Goal: Communication & Community: Share content

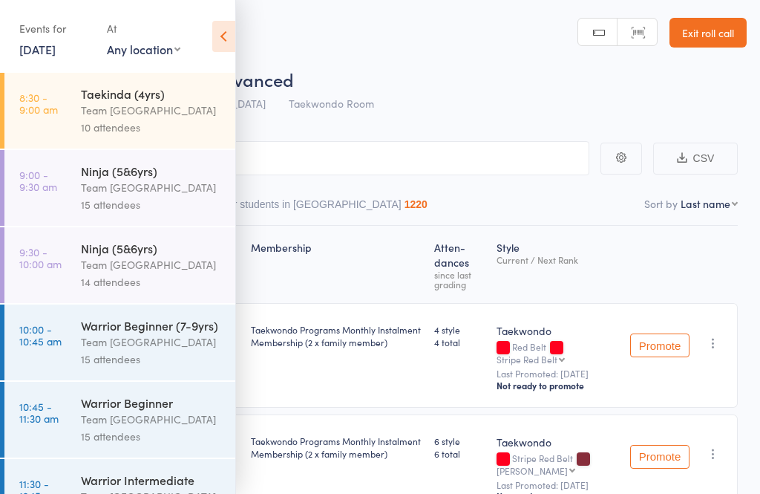
click at [226, 35] on icon at bounding box center [223, 36] width 23 height 31
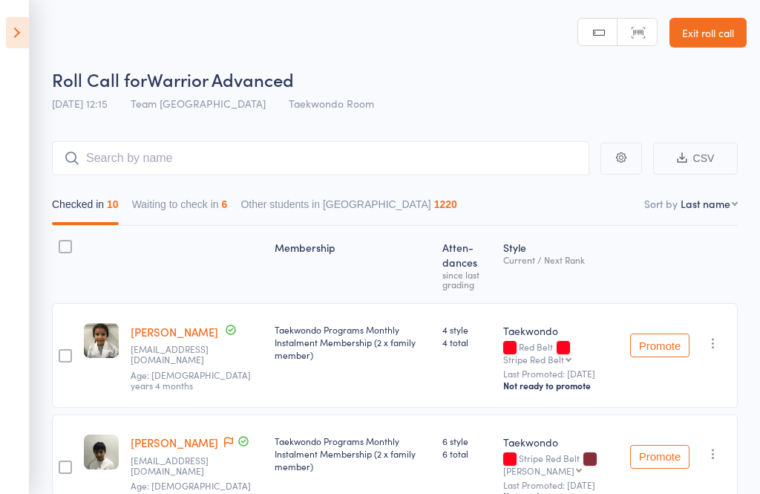
click at [714, 23] on link "Exit roll call" at bounding box center [707, 33] width 77 height 30
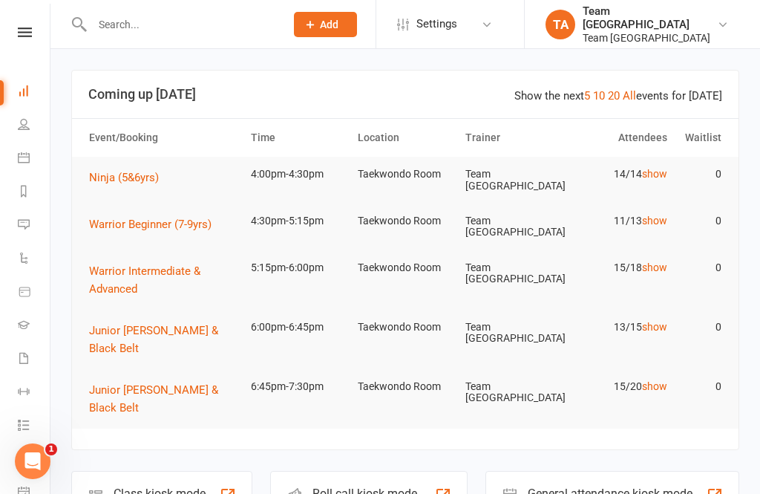
click at [33, 36] on link at bounding box center [25, 32] width 53 height 10
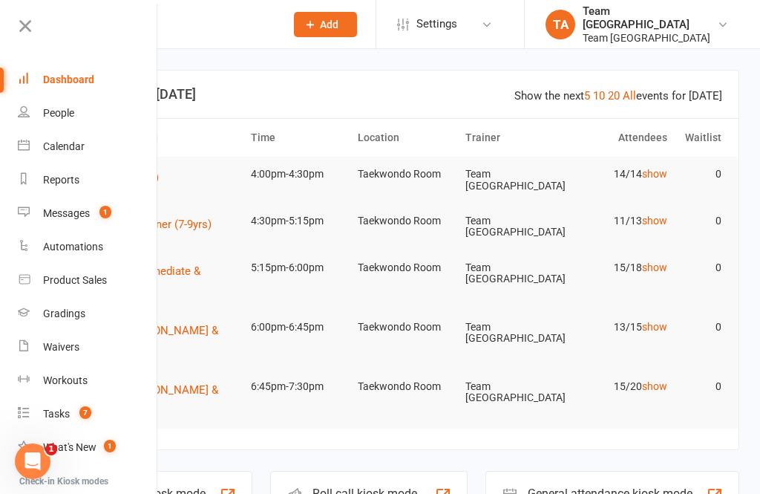
click at [81, 136] on link "Calendar" at bounding box center [88, 146] width 140 height 33
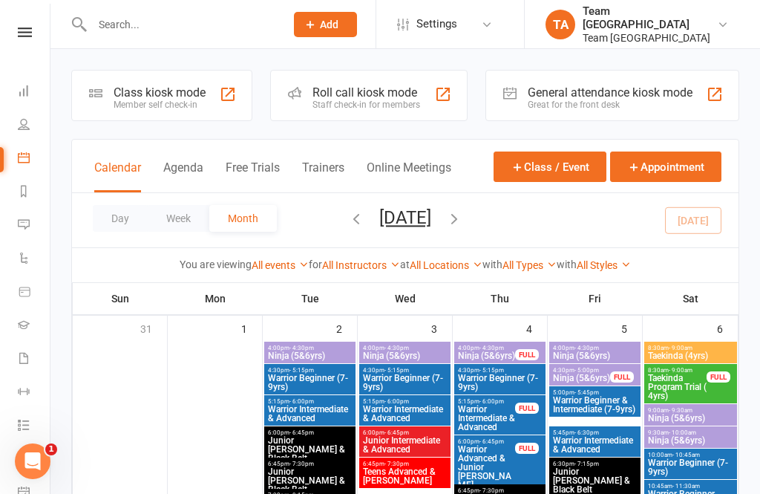
click at [123, 210] on button "Day" at bounding box center [120, 218] width 55 height 27
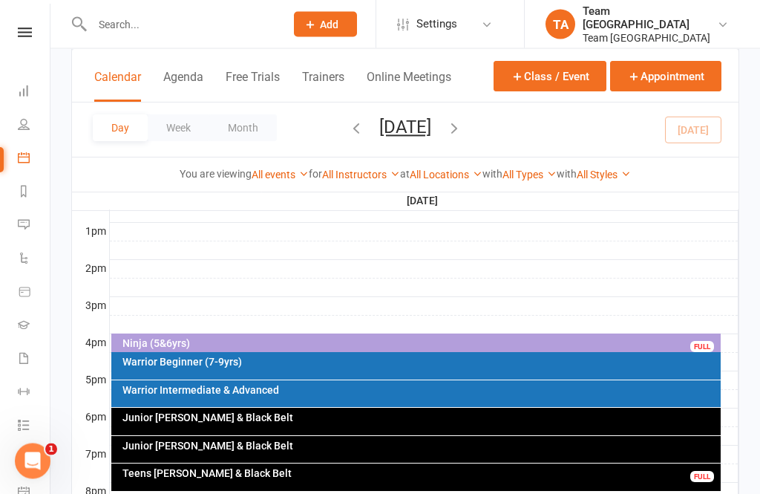
scroll to position [599, 0]
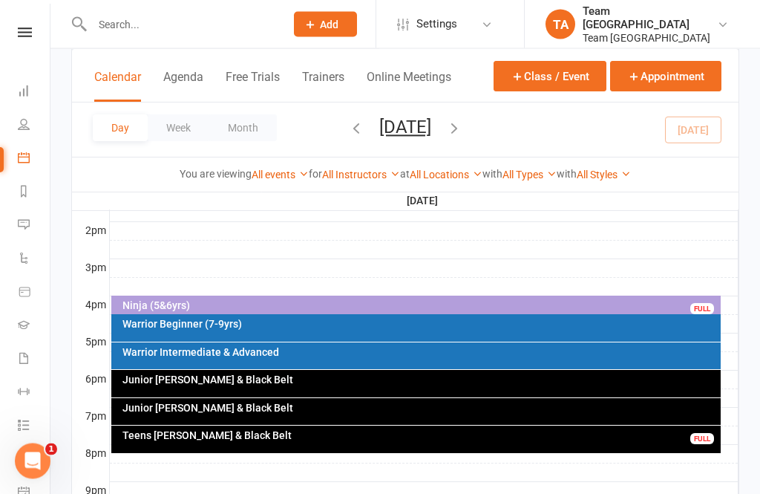
click at [431, 123] on button "Tuesday, Sep 16, 2025" at bounding box center [405, 127] width 52 height 21
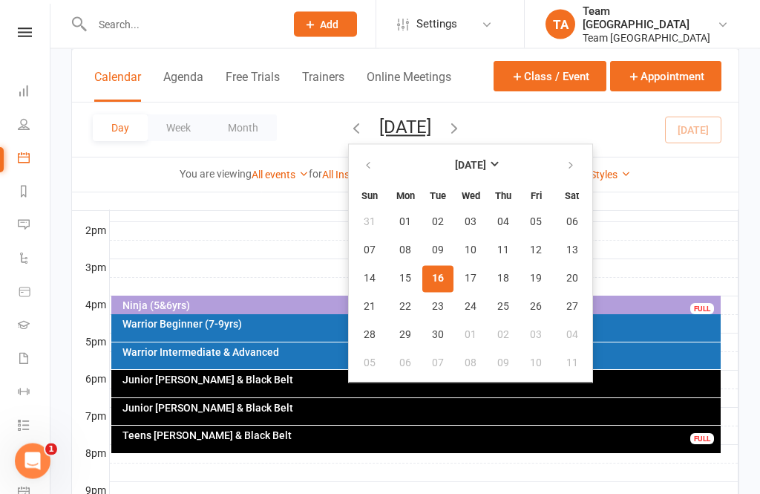
scroll to position [600, 0]
click at [566, 333] on span "04" at bounding box center [572, 335] width 12 height 12
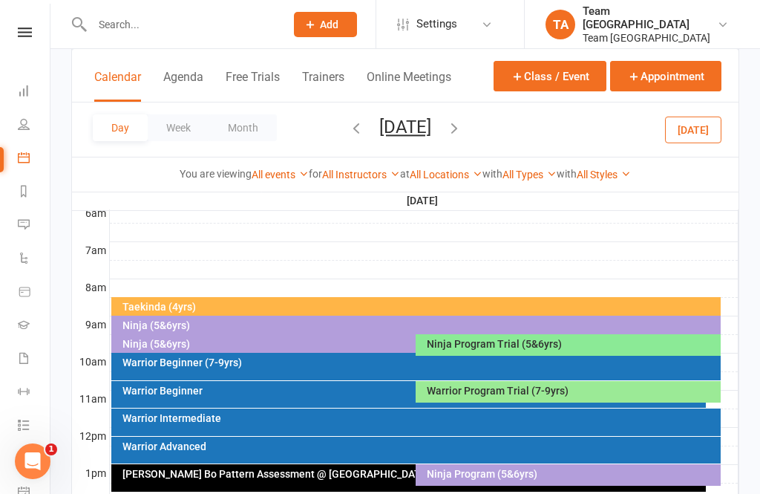
scroll to position [318, 0]
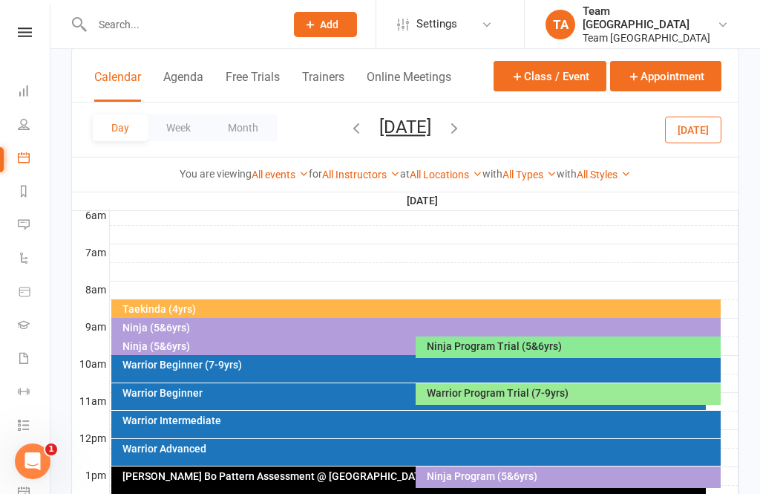
click at [414, 132] on button "Saturday, Oct 4, 2025" at bounding box center [405, 127] width 52 height 21
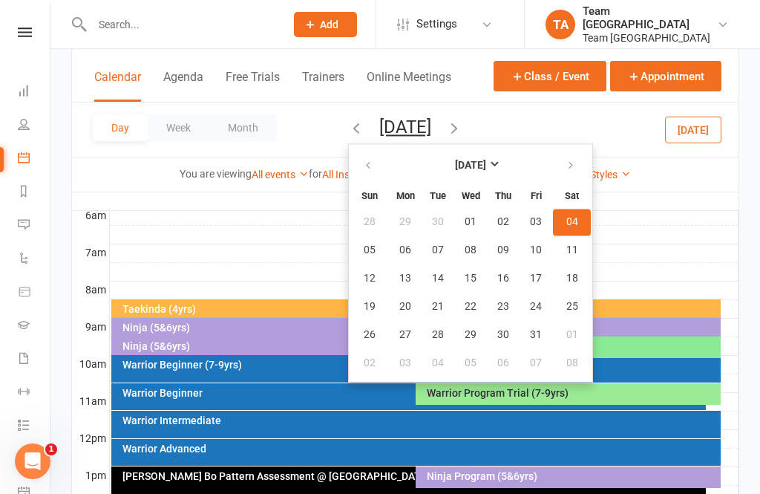
click at [309, 485] on div "Cho Dan Bo Pattern Assessment @ Preston" at bounding box center [408, 479] width 595 height 27
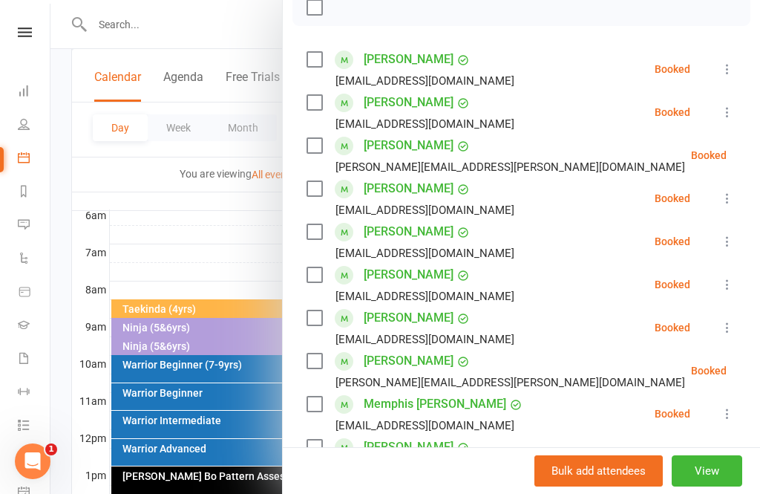
scroll to position [213, 0]
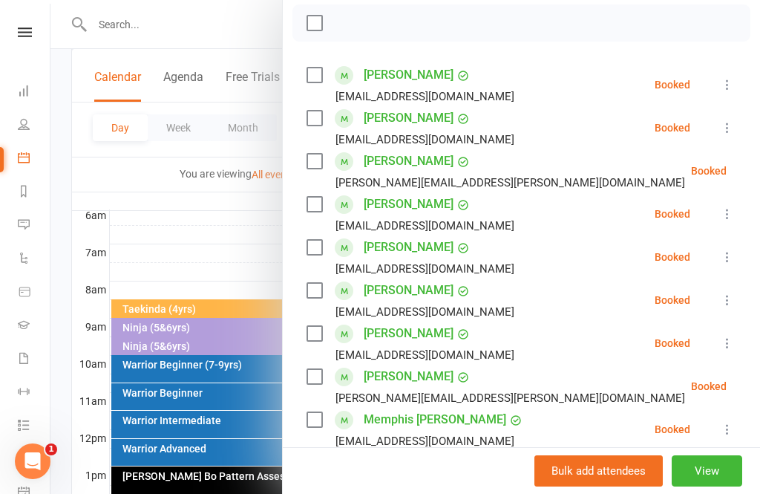
click at [190, 254] on div at bounding box center [404, 247] width 709 height 494
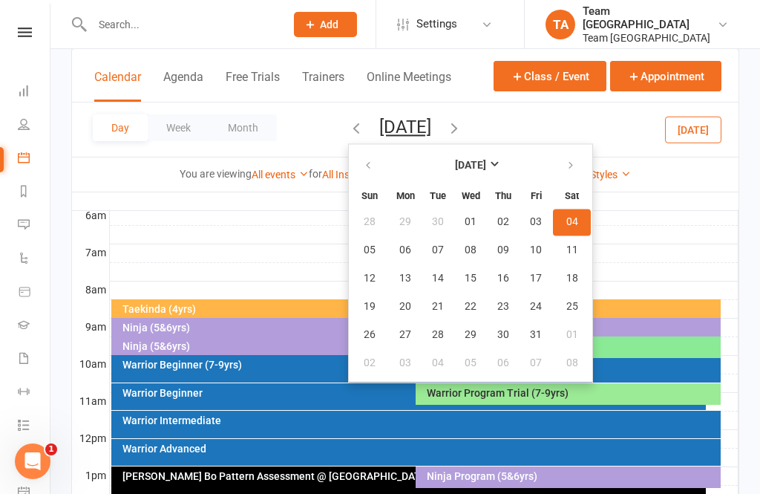
click at [566, 222] on span "04" at bounding box center [572, 222] width 12 height 12
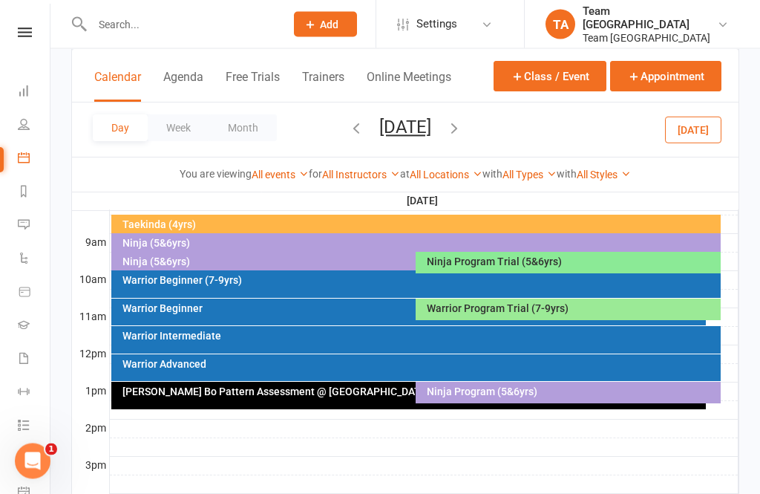
scroll to position [402, 0]
click at [530, 256] on div "Ninja Program Trial (5&6yrs)" at bounding box center [572, 261] width 292 height 10
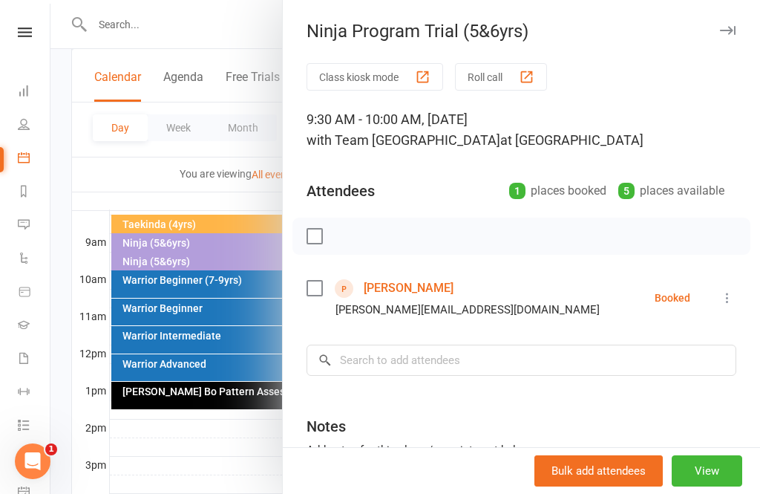
click at [187, 186] on div at bounding box center [404, 247] width 709 height 494
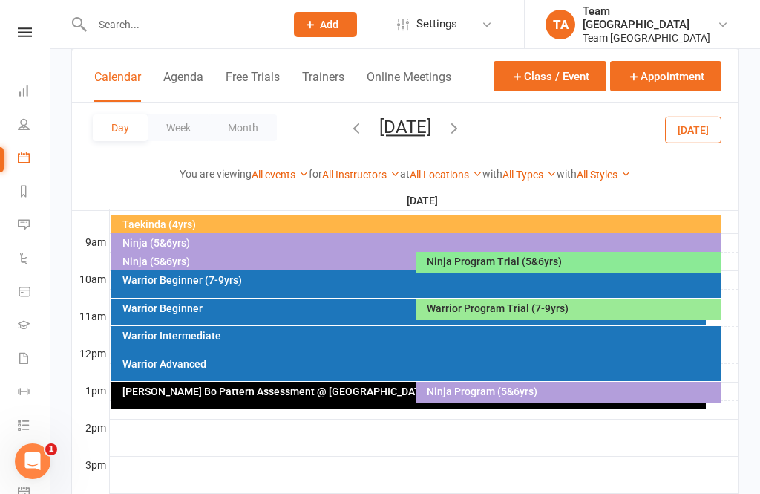
click at [488, 314] on div "Warrior Program Trial (7-9yrs)" at bounding box center [568, 309] width 305 height 22
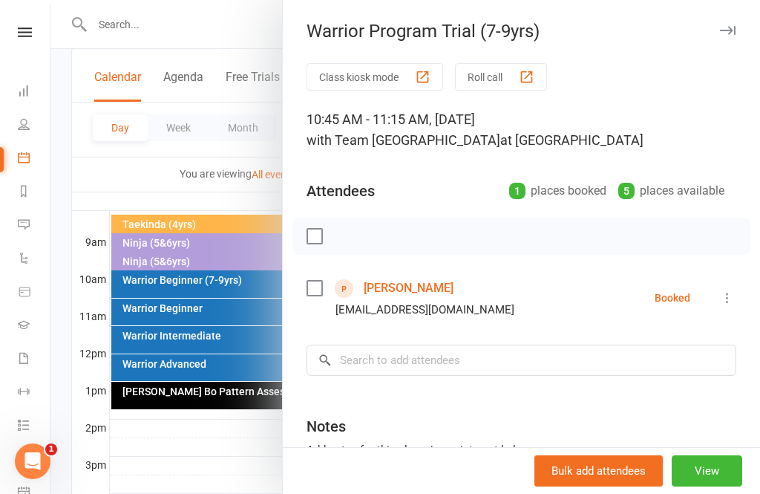
click at [263, 448] on div at bounding box center [404, 247] width 709 height 494
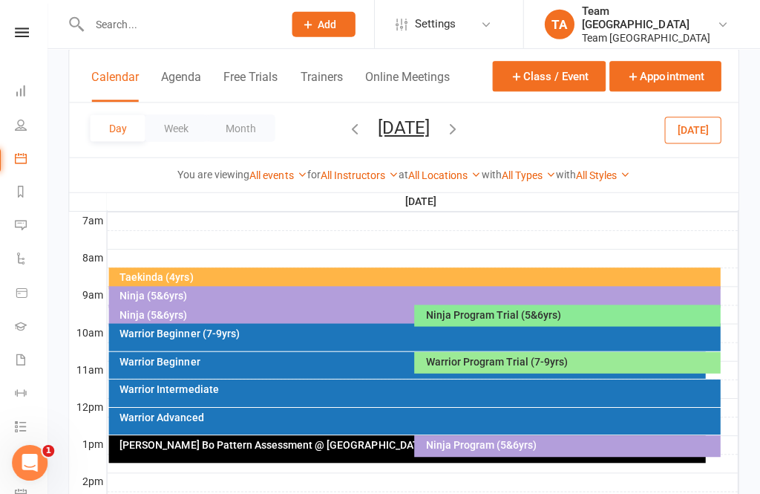
scroll to position [340, 0]
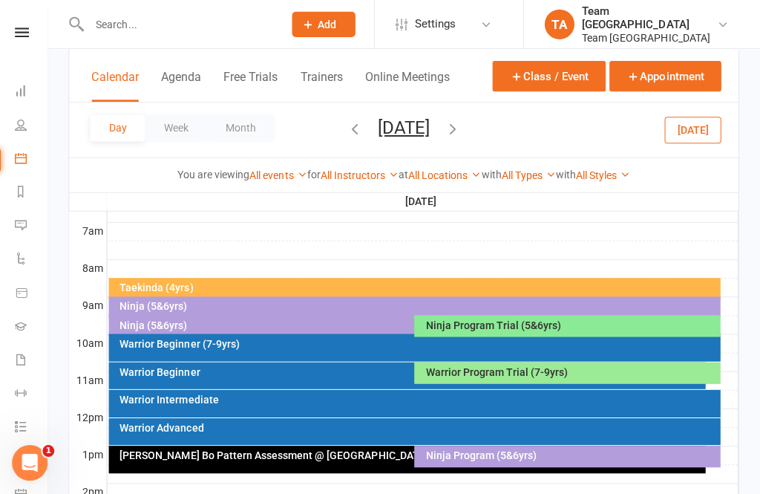
click at [384, 125] on button "Saturday, Oct 4, 2025" at bounding box center [405, 127] width 52 height 21
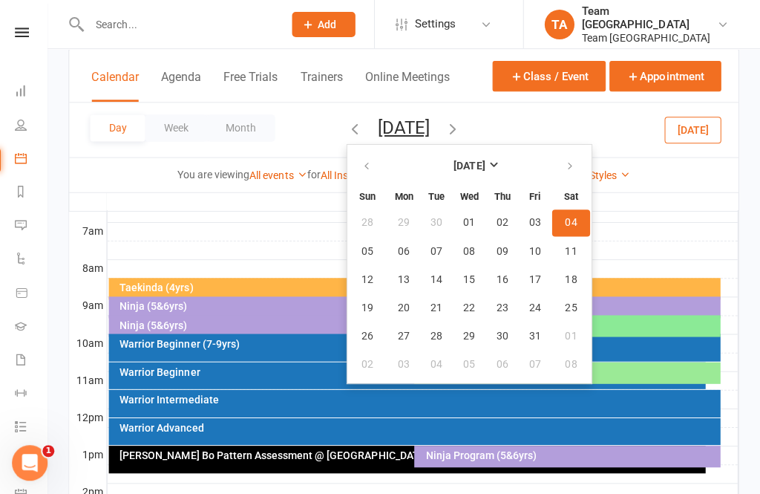
click at [363, 171] on icon "button" at bounding box center [368, 166] width 10 height 12
click at [432, 276] on span "16" at bounding box center [438, 278] width 12 height 12
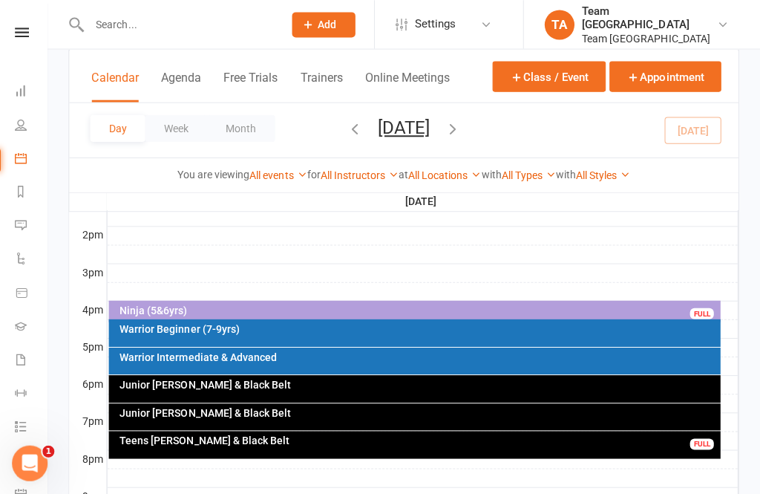
scroll to position [599, 0]
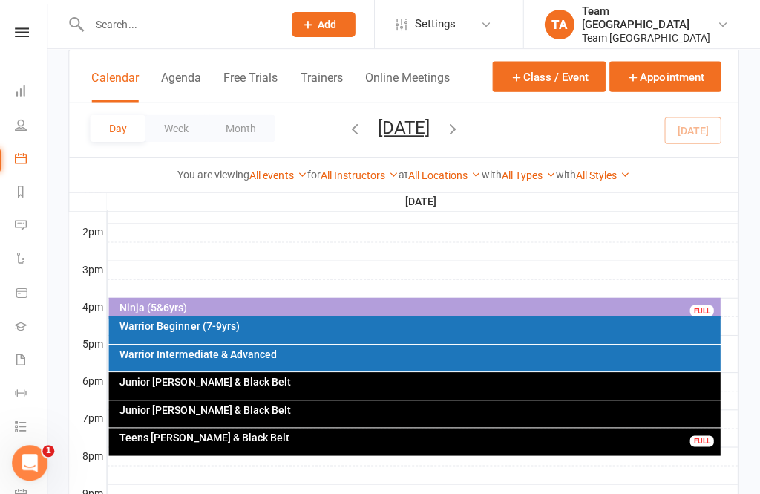
click at [270, 309] on div "Ninja (5&6yrs)" at bounding box center [420, 306] width 597 height 10
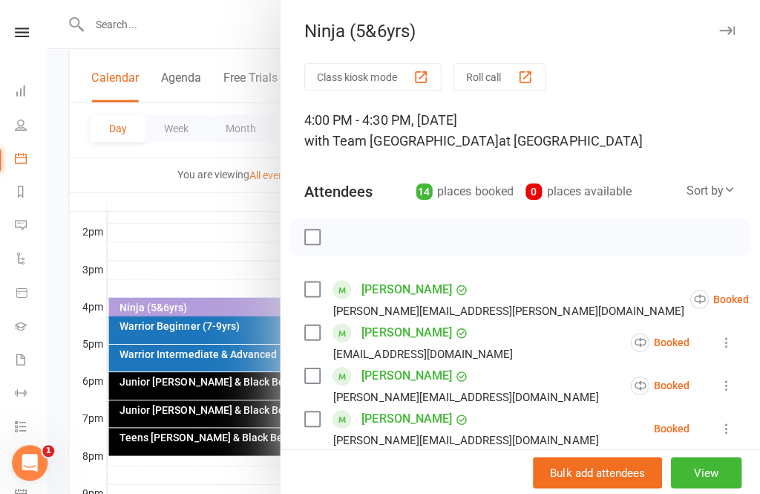
click at [393, 287] on link "Michael Artusa" at bounding box center [409, 288] width 90 height 24
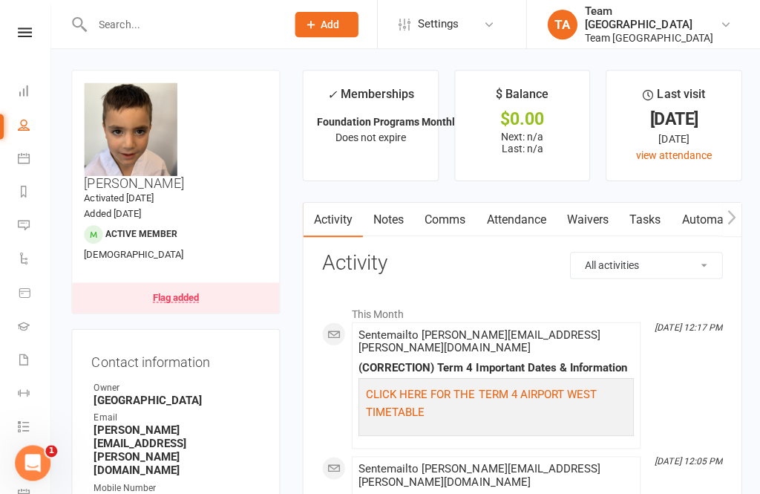
click at [125, 22] on input "text" at bounding box center [181, 24] width 187 height 21
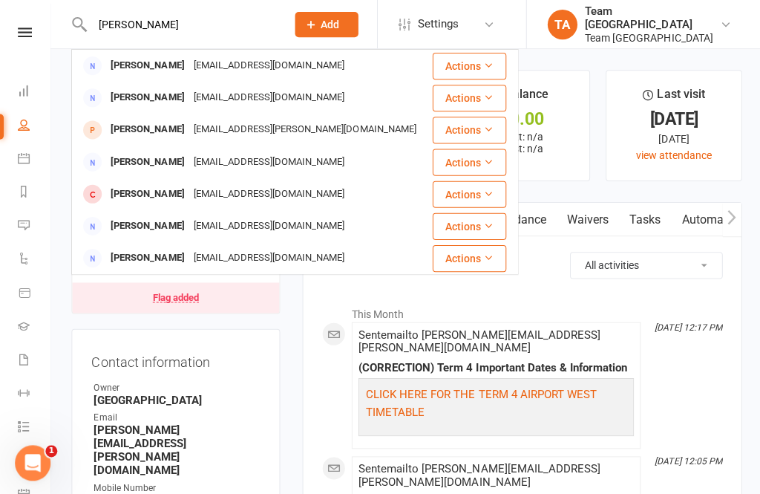
type input "Michael"
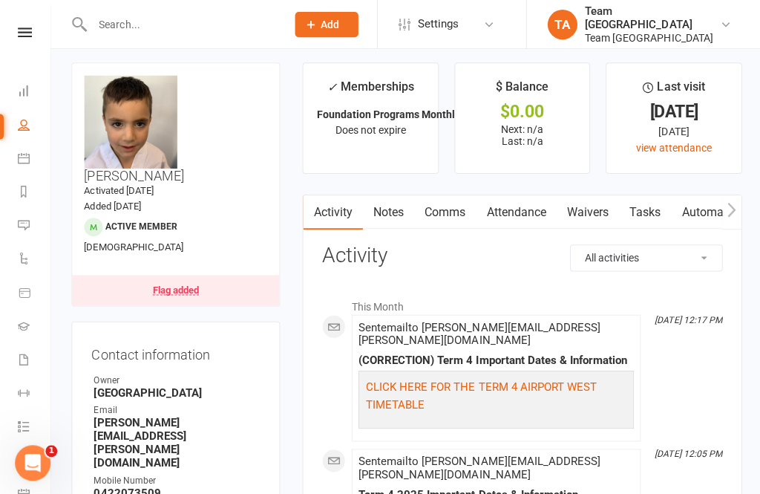
scroll to position [10, 0]
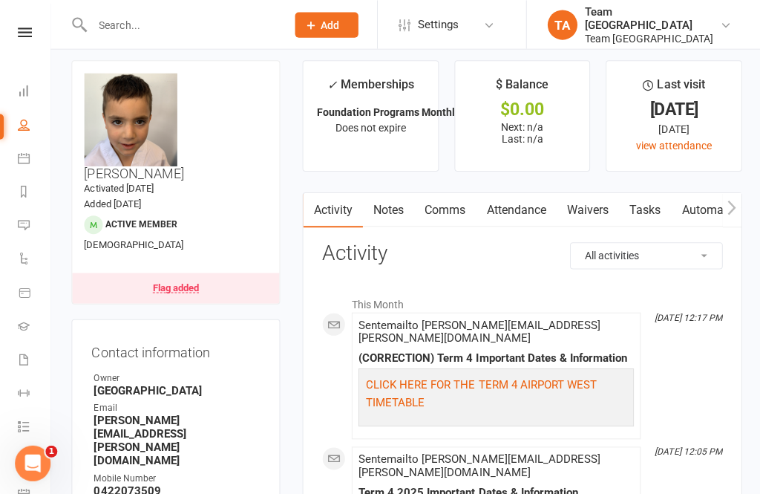
click at [153, 182] on time "Activated 20 March, 2024" at bounding box center [118, 187] width 69 height 11
click at [24, 36] on icon at bounding box center [25, 32] width 14 height 10
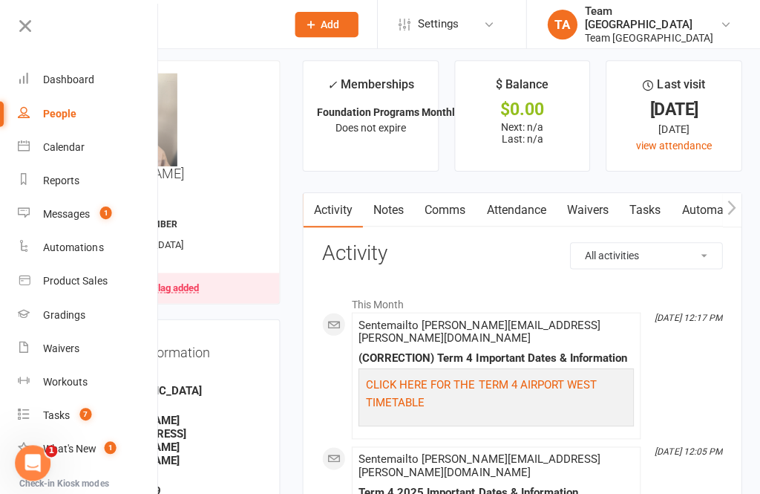
click at [75, 141] on div "Calendar" at bounding box center [64, 146] width 42 height 12
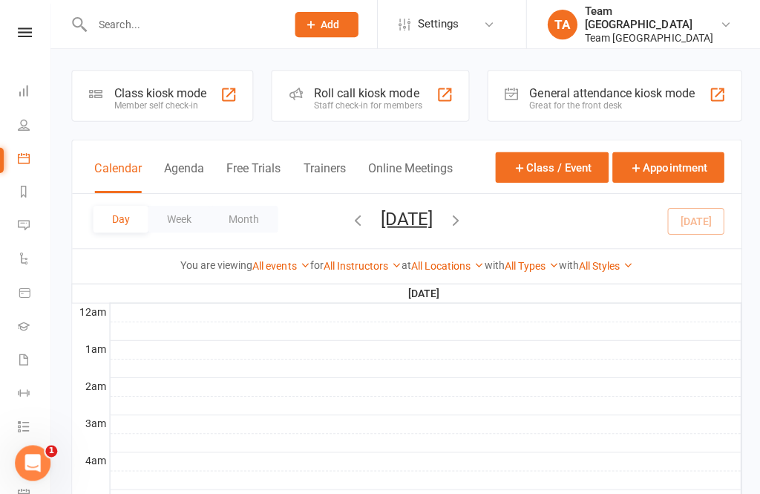
click at [431, 209] on button "Tuesday, Sep 16, 2025" at bounding box center [405, 217] width 52 height 21
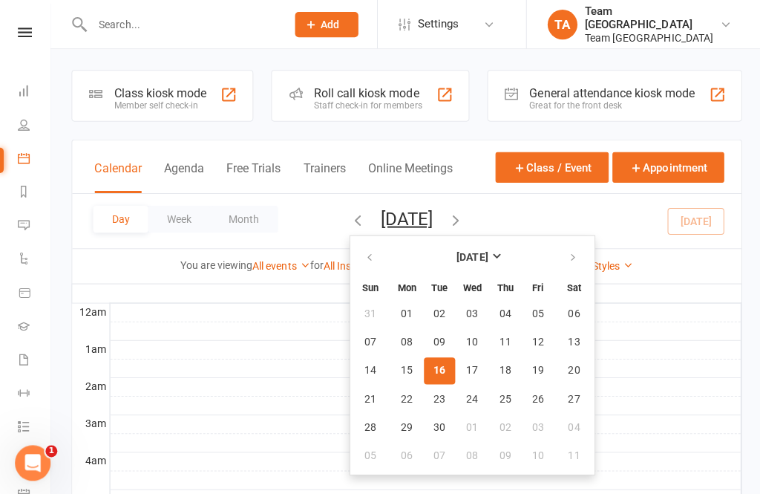
click at [553, 424] on button "04" at bounding box center [572, 425] width 38 height 27
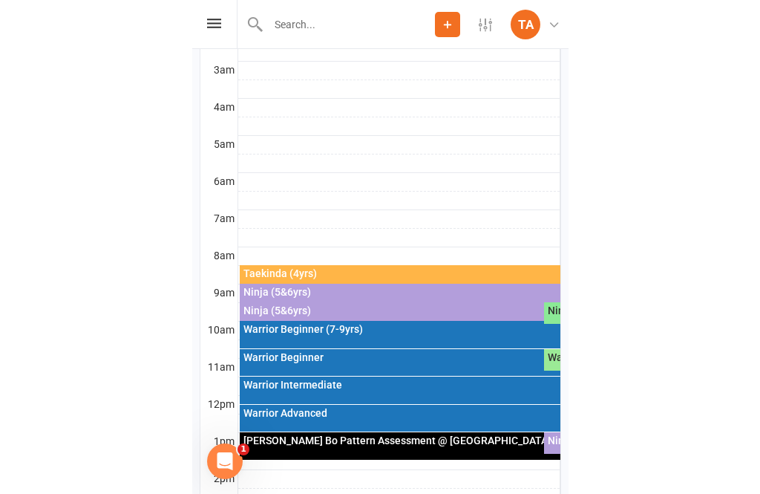
scroll to position [350, 0]
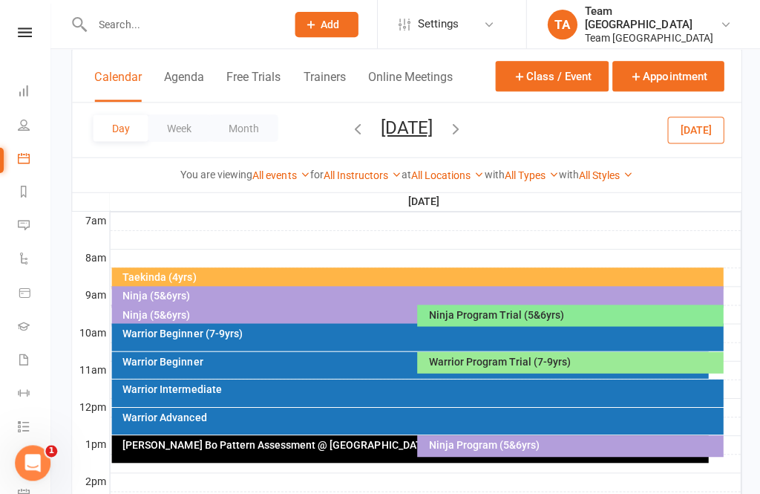
click at [29, 34] on icon at bounding box center [25, 32] width 14 height 10
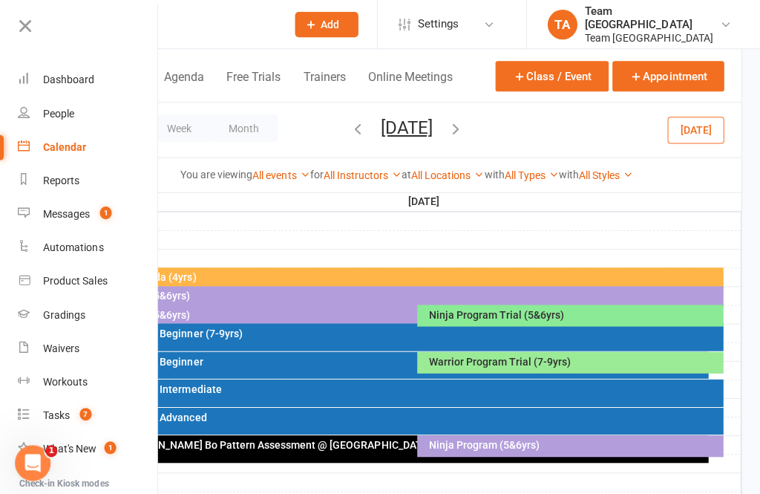
click at [12, 15] on div at bounding box center [78, 31] width 157 height 33
click at [80, 148] on div "Calendar" at bounding box center [64, 146] width 43 height 12
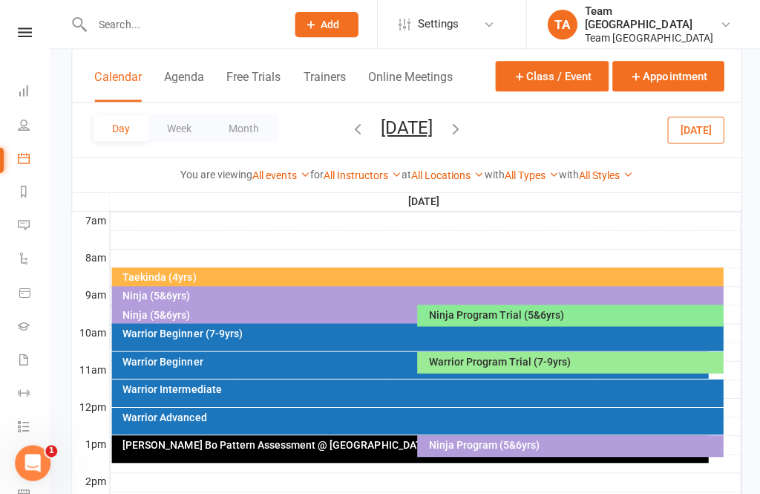
click at [30, 35] on icon at bounding box center [25, 32] width 14 height 10
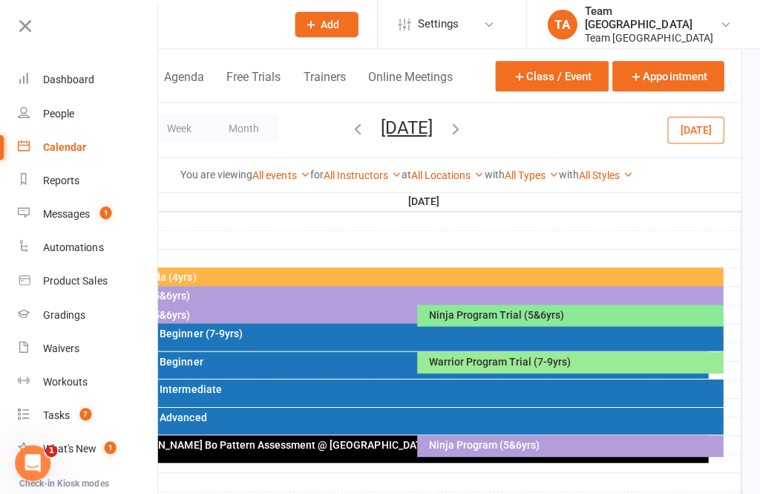
click at [81, 310] on div "Gradings" at bounding box center [64, 313] width 42 height 12
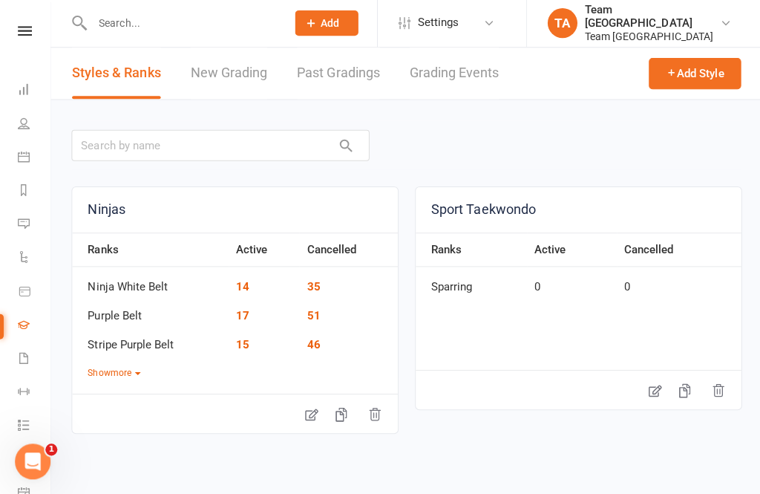
click at [463, 75] on link "Grading Events" at bounding box center [452, 74] width 89 height 51
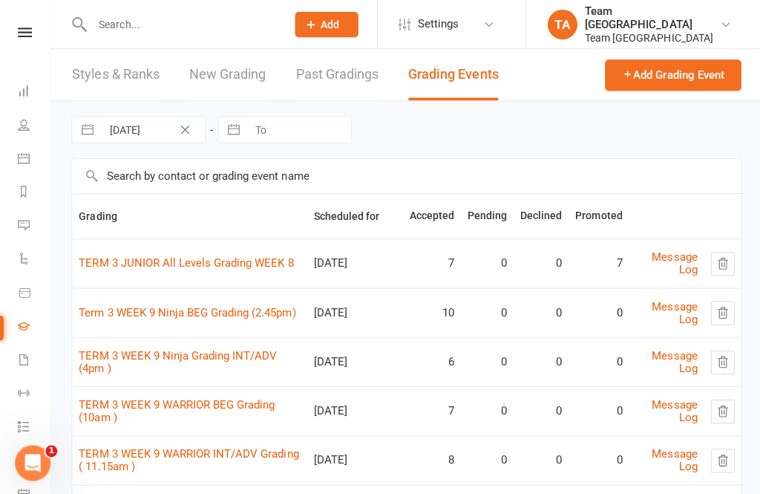
click at [196, 310] on link "Term 3 WEEK 9 Ninja BEG Grading (2.45pm)" at bounding box center [187, 310] width 216 height 13
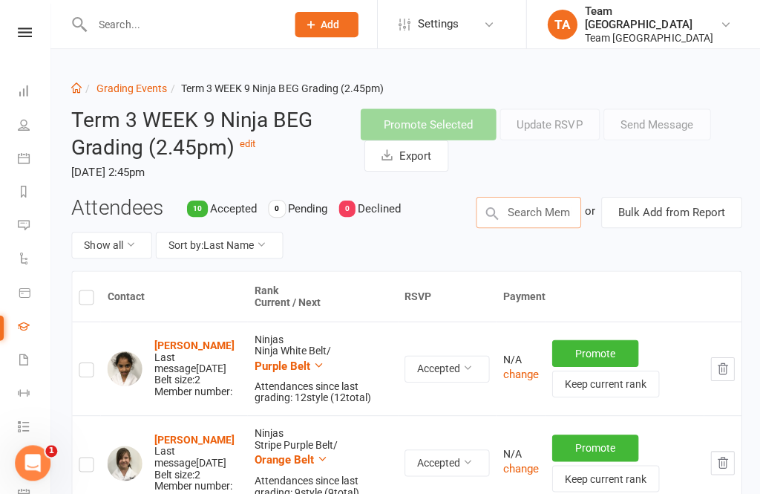
click at [535, 209] on input "text" at bounding box center [526, 211] width 105 height 31
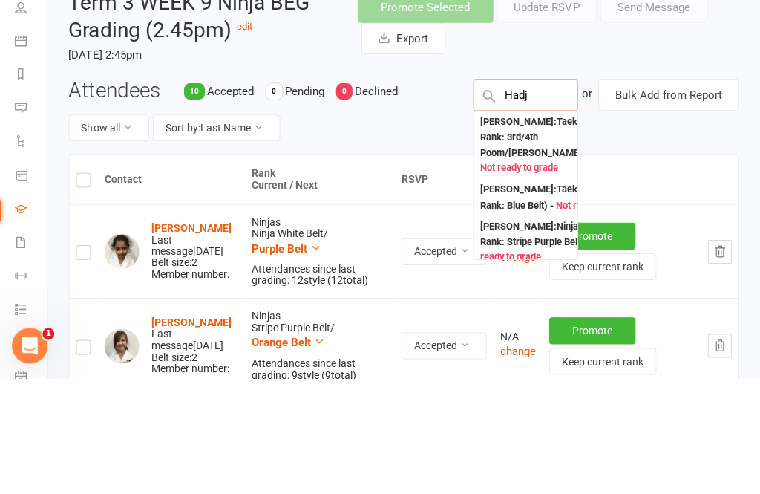
type input "Hadj"
click at [519, 231] on div "Georgina Hadj : Taekwondo (Current Rank: 3rd/4th Poom/Dan Stage 5 ) - Not ready…" at bounding box center [561, 262] width 160 height 62
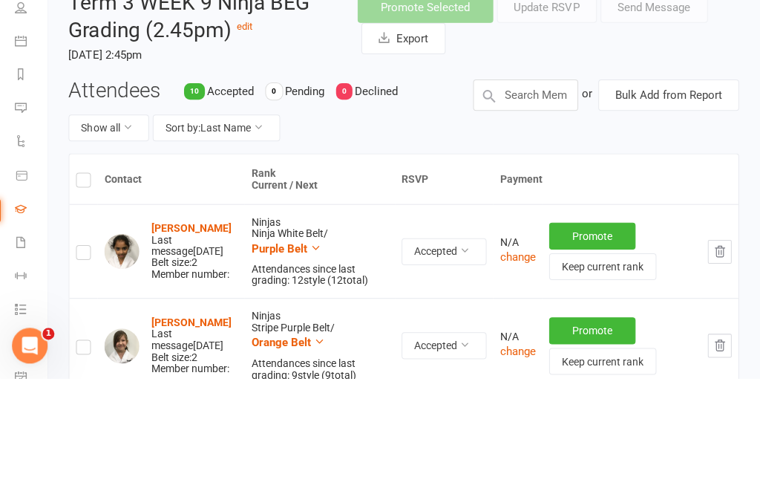
scroll to position [114, 0]
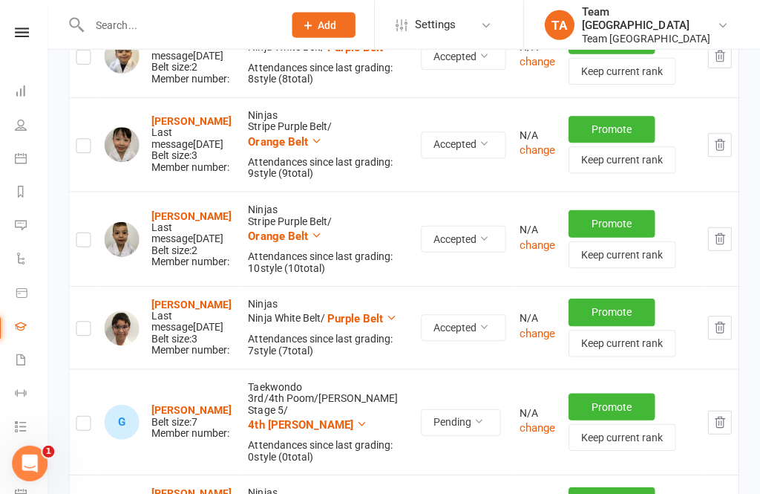
click at [79, 423] on label at bounding box center [86, 423] width 15 height 0
click at [79, 414] on input "checkbox" at bounding box center [86, 414] width 15 height 0
checkbox input "true"
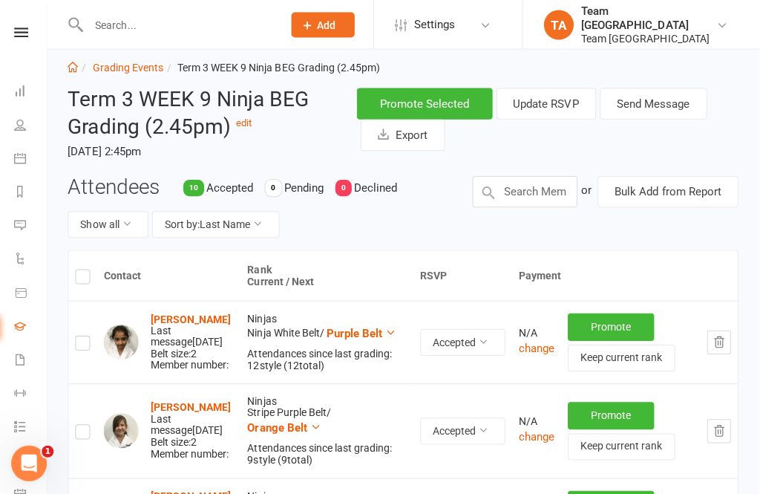
scroll to position [0, 0]
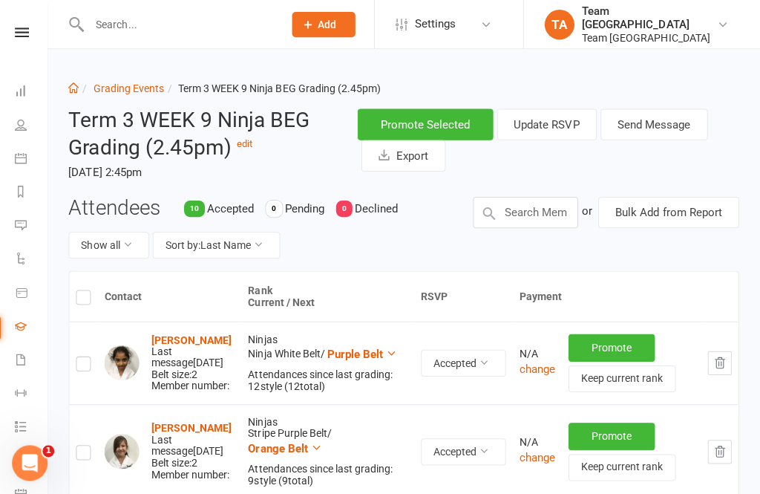
click at [650, 116] on button "Send Message" at bounding box center [654, 123] width 107 height 31
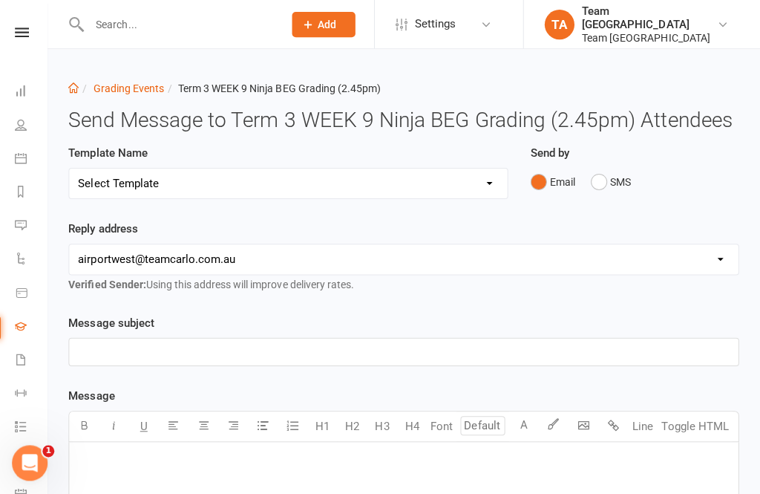
click at [485, 197] on select "Select Template [SMS] Black Belt Payment Advice (Black Belt & Kukkiwon) [SMS] B…" at bounding box center [290, 183] width 436 height 30
select select "18"
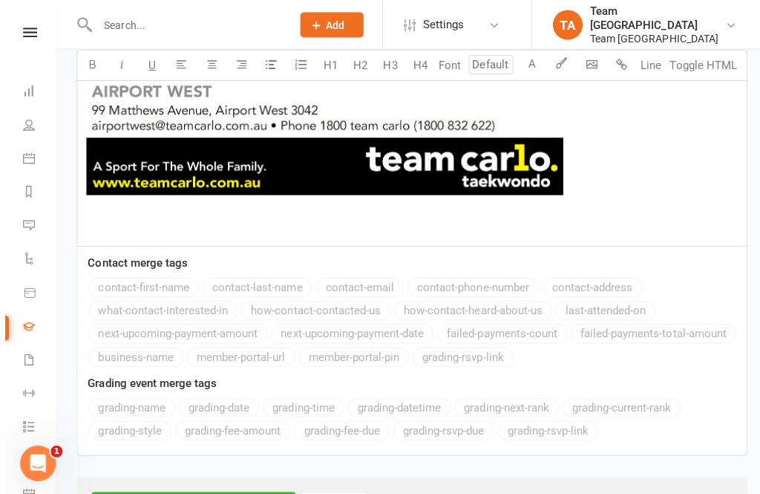
scroll to position [1087, 0]
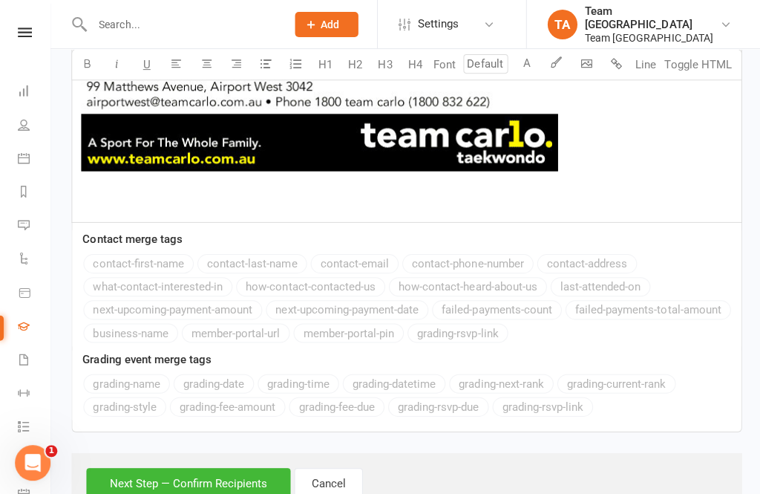
click at [177, 472] on button "Next Step — Confirm Recipients" at bounding box center [187, 481] width 203 height 31
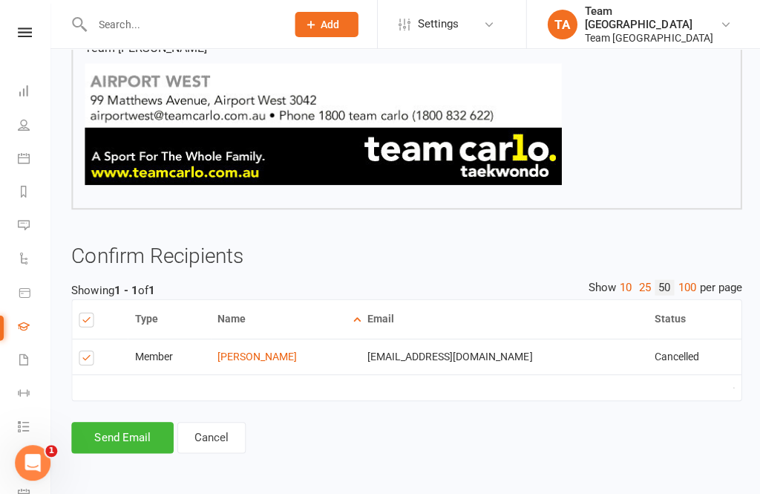
scroll to position [906, 0]
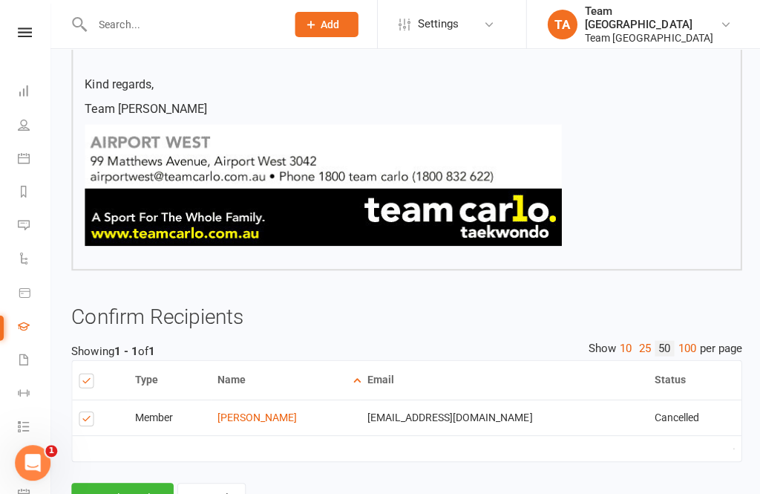
click at [119, 485] on button "Send Email" at bounding box center [122, 496] width 102 height 31
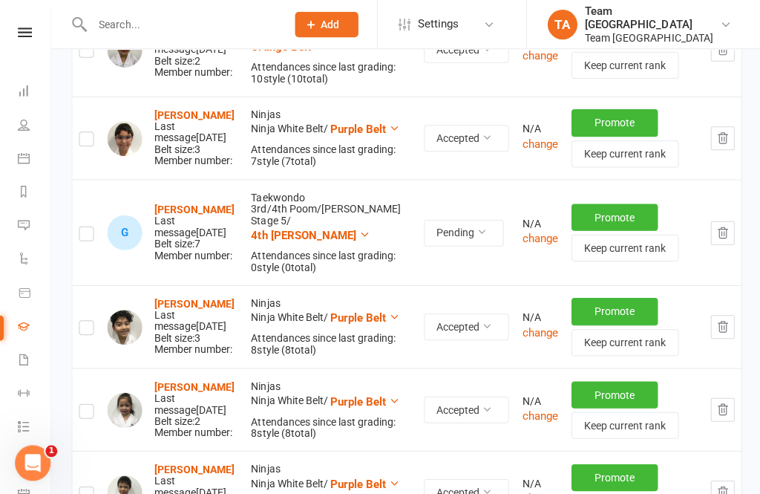
scroll to position [673, 0]
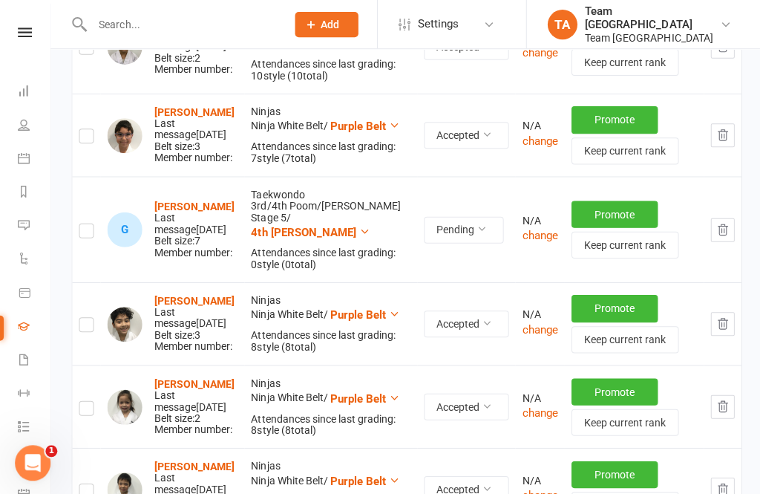
click at [725, 223] on icon "button" at bounding box center [720, 228] width 10 height 10
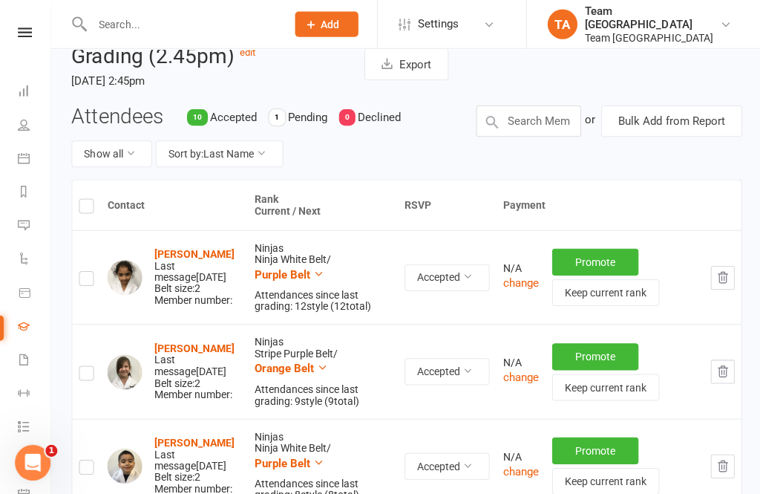
scroll to position [0, 0]
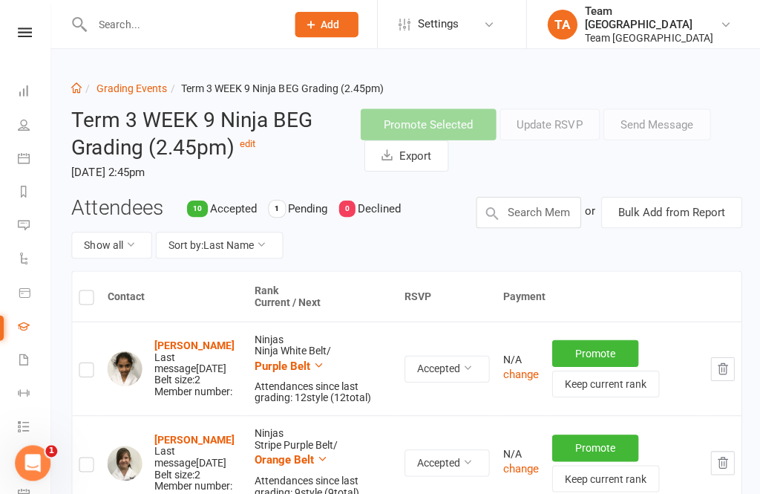
click at [29, 34] on icon at bounding box center [25, 32] width 14 height 10
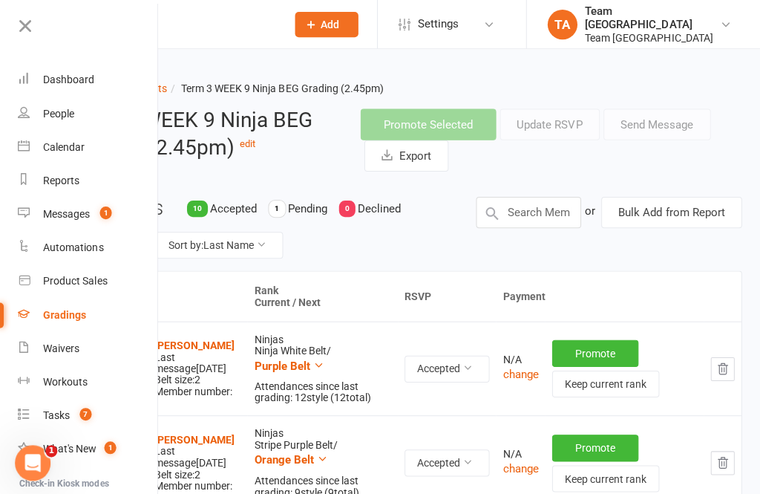
click at [73, 146] on div "Calendar" at bounding box center [64, 146] width 42 height 12
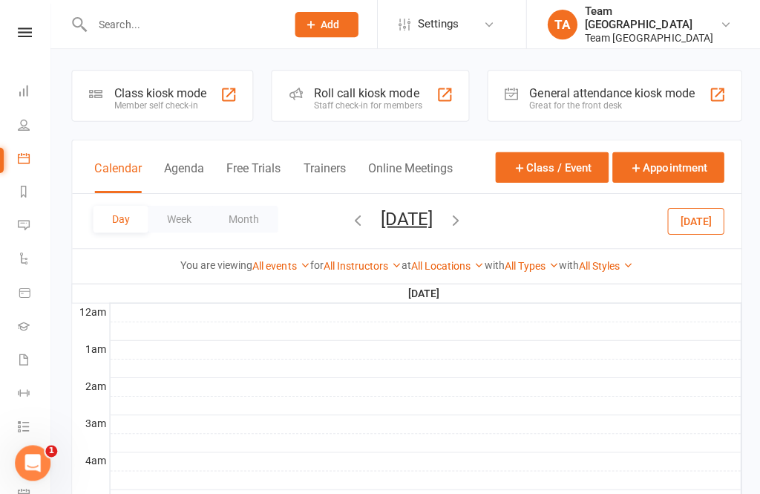
click at [13, 32] on link at bounding box center [25, 32] width 53 height 10
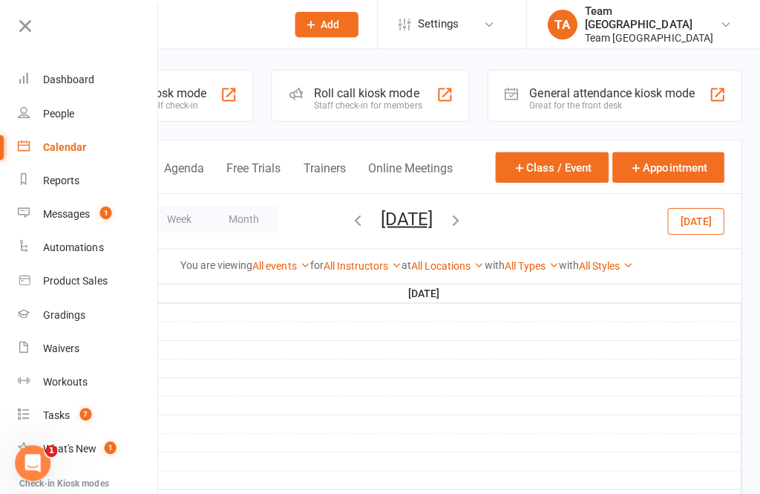
click at [75, 312] on div "Gradings" at bounding box center [64, 313] width 42 height 12
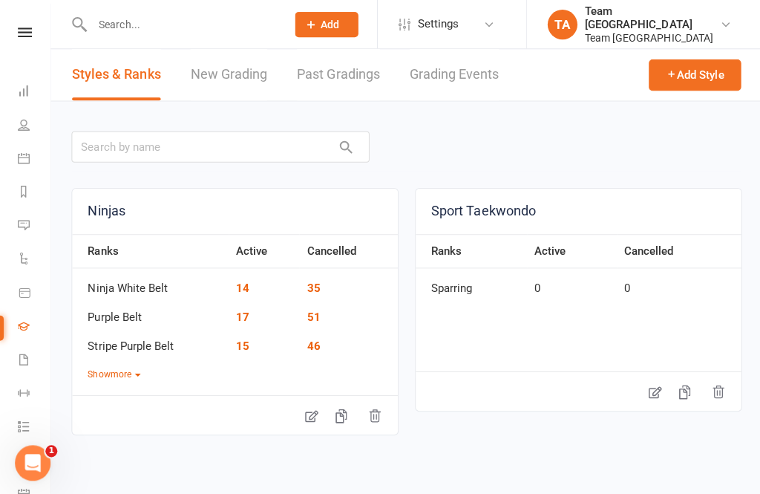
click at [463, 76] on link "Grading Events" at bounding box center [452, 74] width 89 height 51
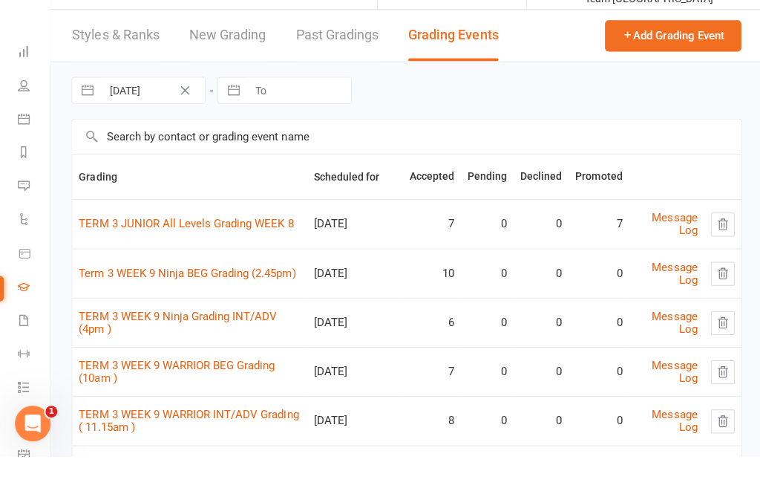
scroll to position [88, 0]
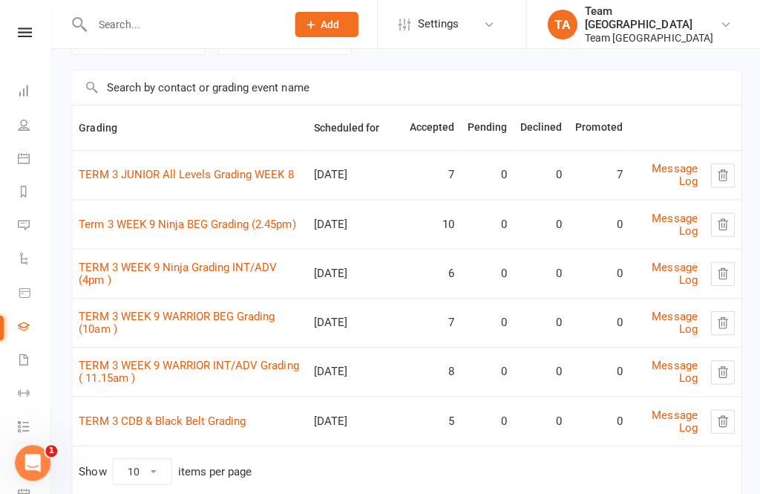
click at [177, 423] on link "TERM 3 CDB & Black Belt Grading" at bounding box center [162, 419] width 166 height 13
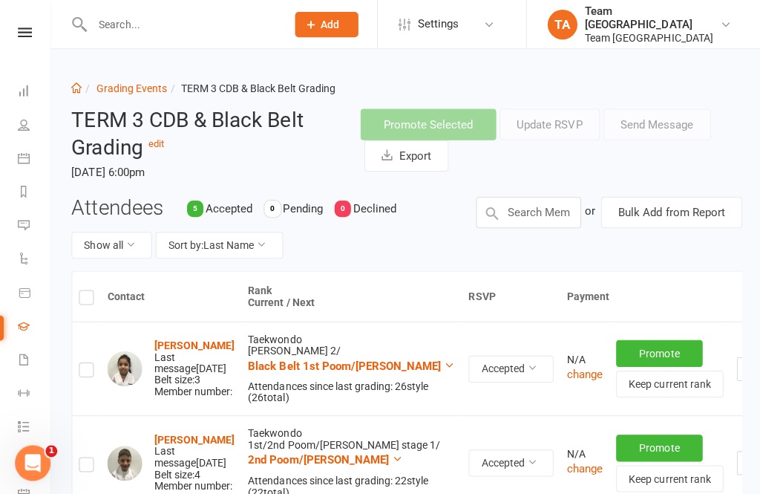
click at [28, 29] on icon at bounding box center [25, 32] width 14 height 10
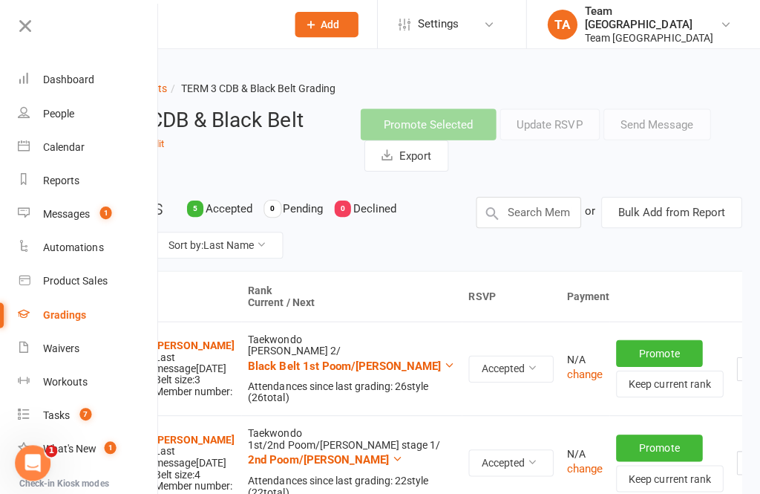
click at [85, 143] on link "Calendar" at bounding box center [88, 146] width 140 height 33
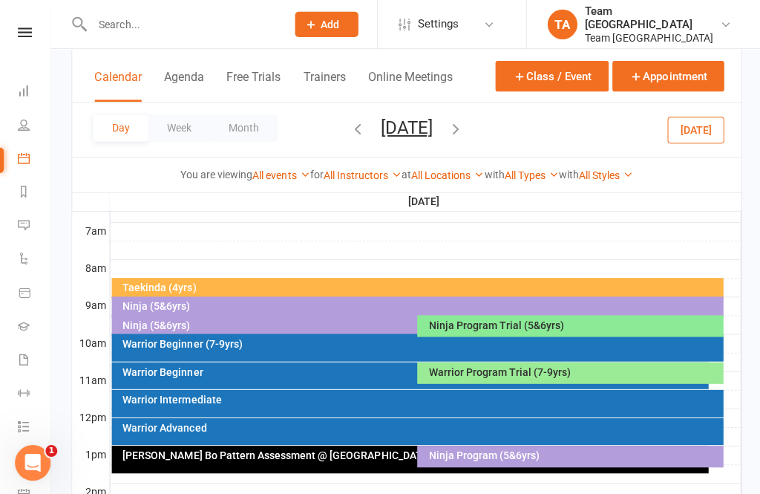
scroll to position [342, 0]
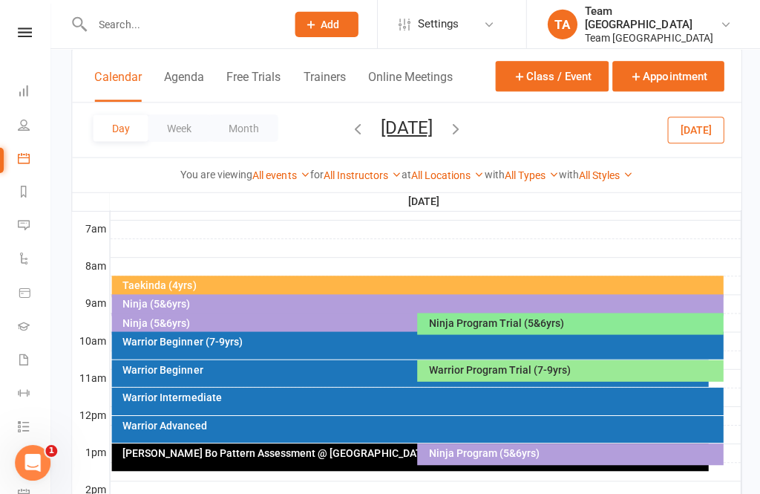
click at [454, 450] on div "Ninja Program (5&6yrs)" at bounding box center [572, 451] width 292 height 10
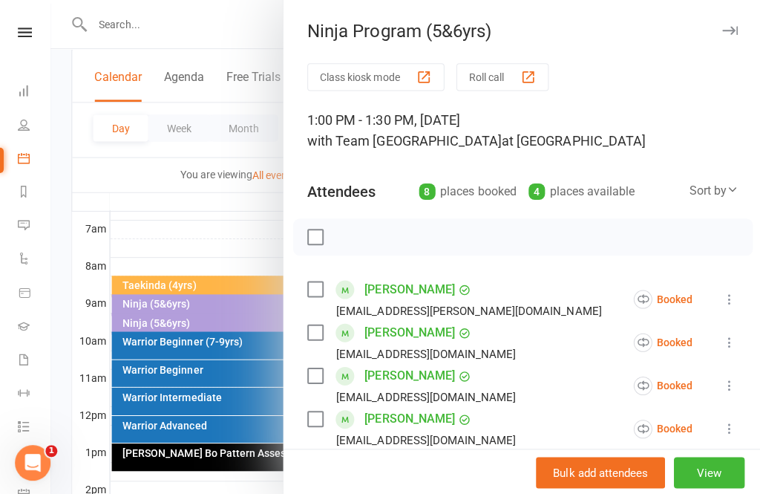
click at [229, 220] on div at bounding box center [404, 247] width 709 height 494
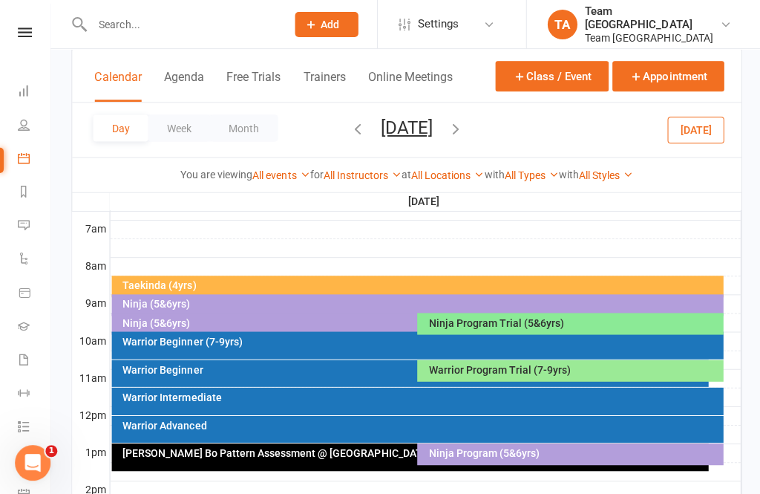
click at [299, 289] on div "Taekinda (4yrs)" at bounding box center [416, 286] width 610 height 22
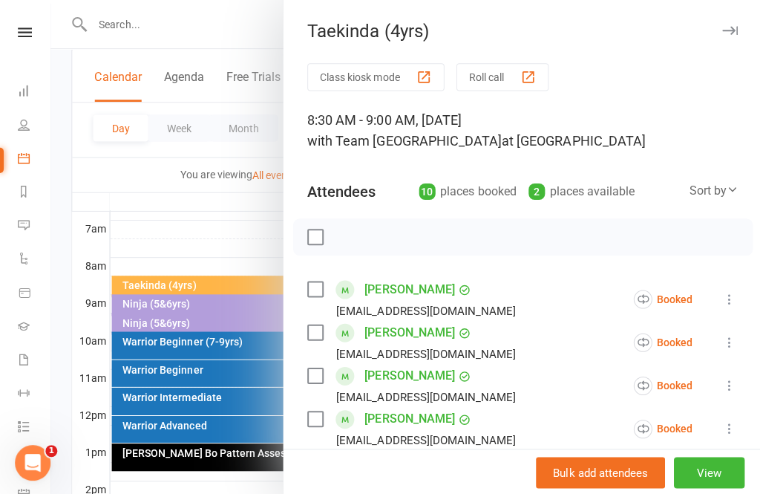
click at [249, 227] on div at bounding box center [404, 247] width 709 height 494
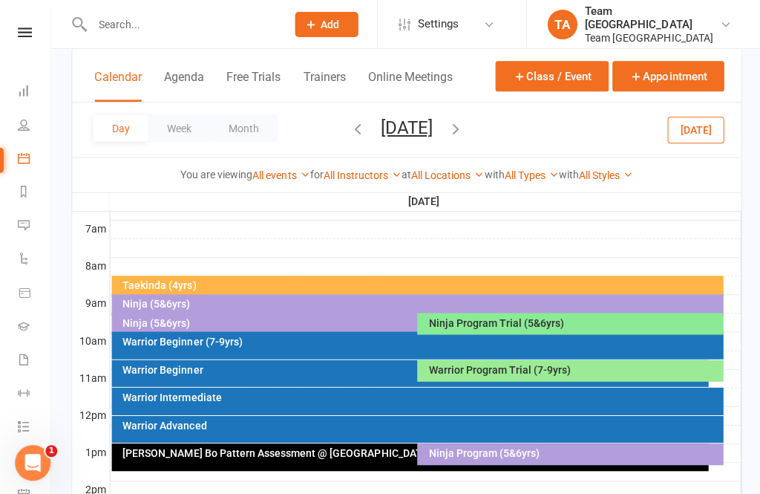
click at [242, 270] on div at bounding box center [424, 266] width 629 height 18
click at [456, 286] on div "Taekinda (4yrs)" at bounding box center [420, 284] width 597 height 10
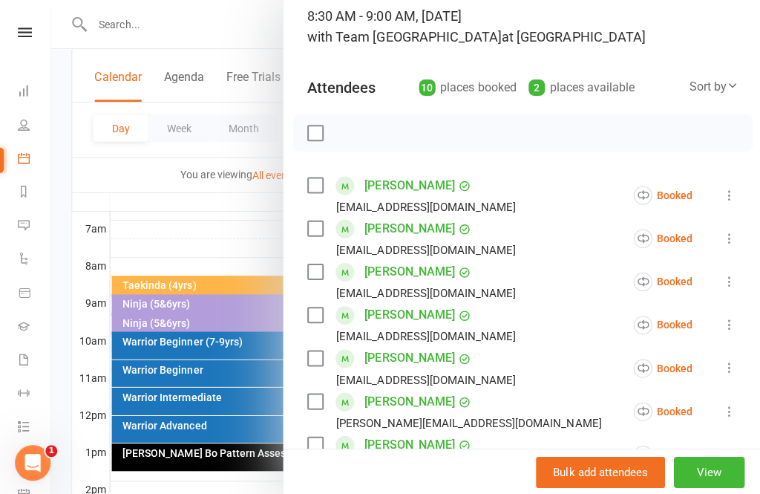
scroll to position [104, 0]
click at [223, 242] on div at bounding box center [404, 247] width 709 height 494
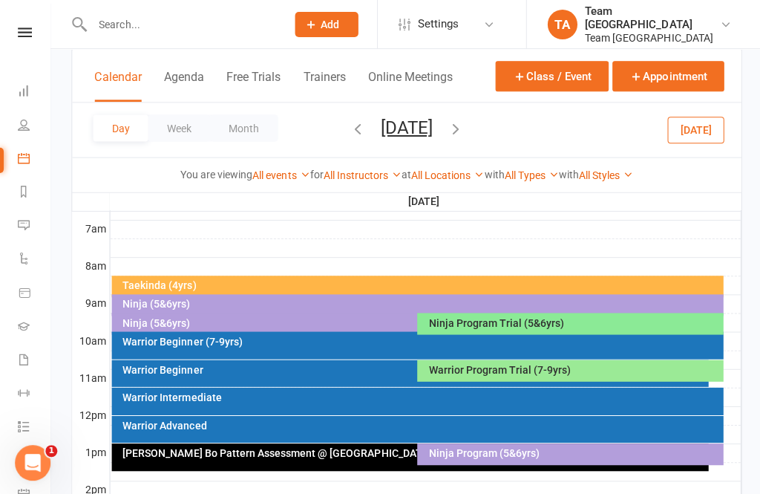
click at [177, 318] on div "Ninja (5&6yrs)" at bounding box center [413, 321] width 582 height 10
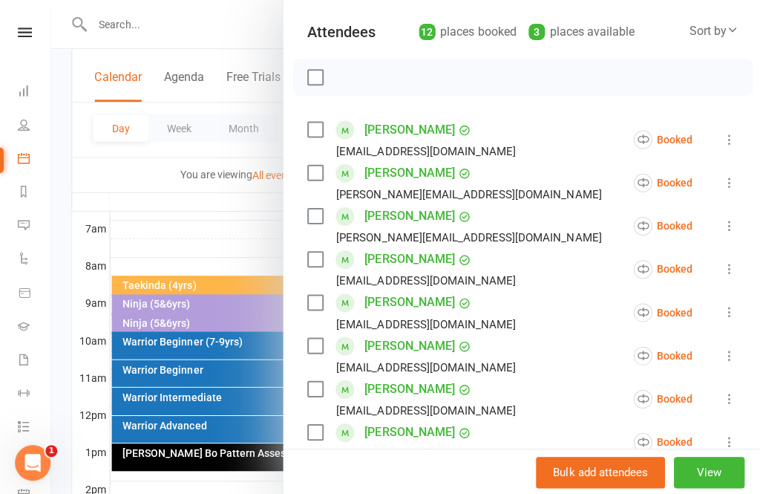
scroll to position [145, 0]
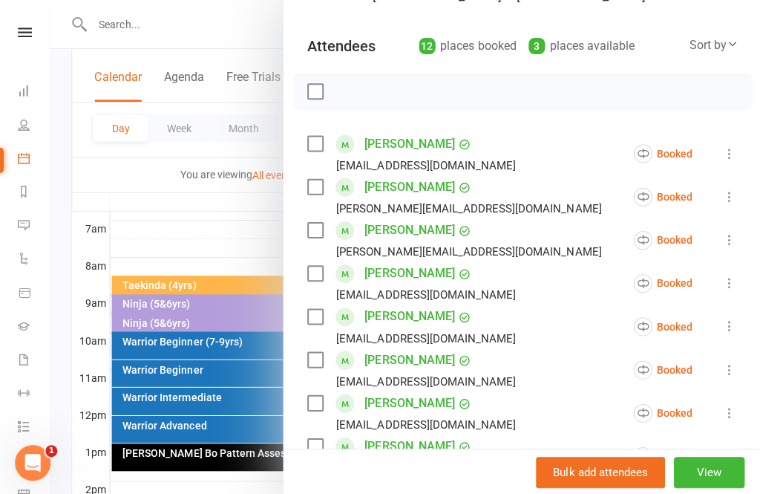
click at [207, 227] on div at bounding box center [404, 247] width 709 height 494
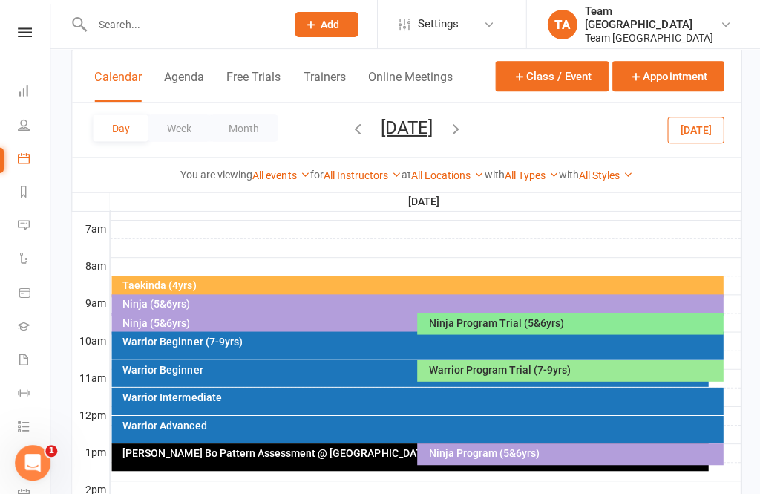
click at [560, 211] on div at bounding box center [424, 210] width 629 height 18
click at [390, 233] on div at bounding box center [424, 229] width 629 height 18
click at [426, 127] on button "Saturday, Oct 4, 2025" at bounding box center [405, 127] width 52 height 21
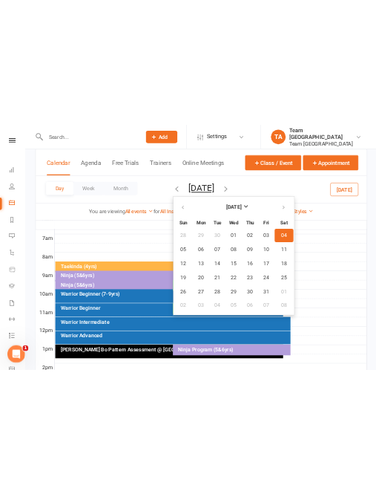
scroll to position [96, 0]
